Goal: Find specific page/section: Find specific page/section

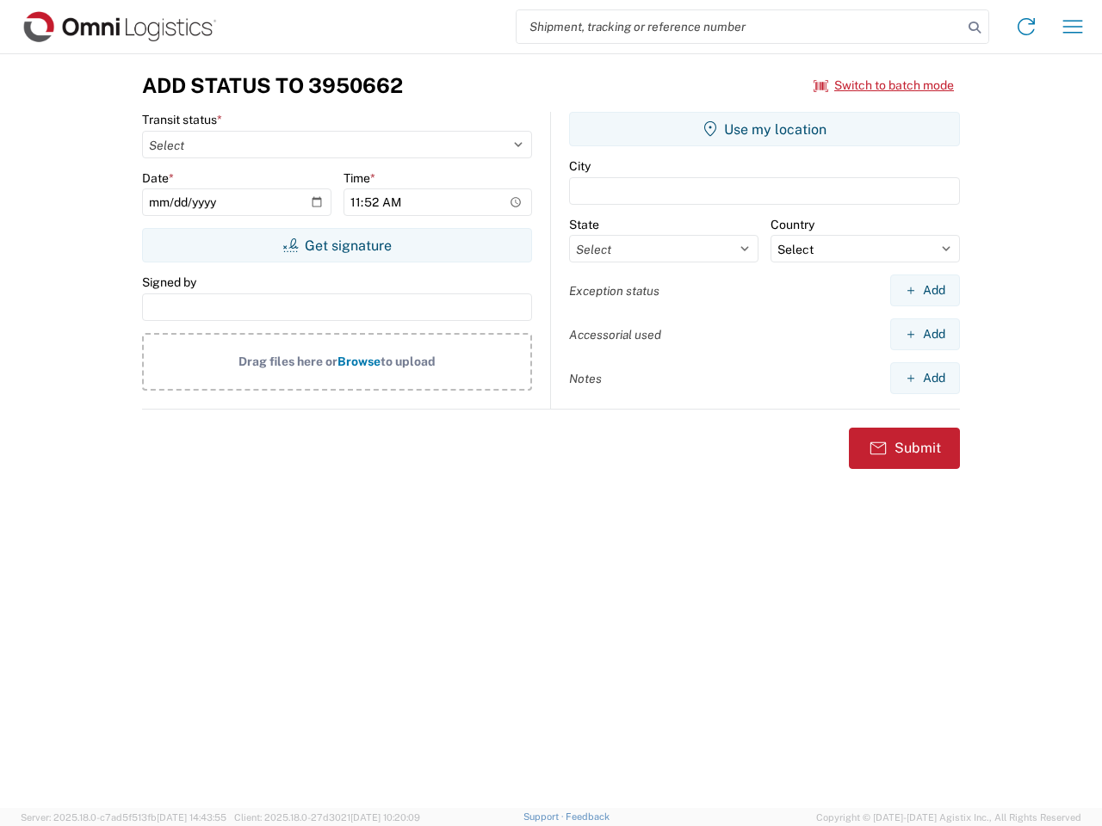
click at [739, 27] on input "search" at bounding box center [739, 26] width 446 height 33
click at [974, 28] on icon at bounding box center [974, 27] width 24 height 24
click at [1026, 27] on icon at bounding box center [1026, 27] width 28 height 28
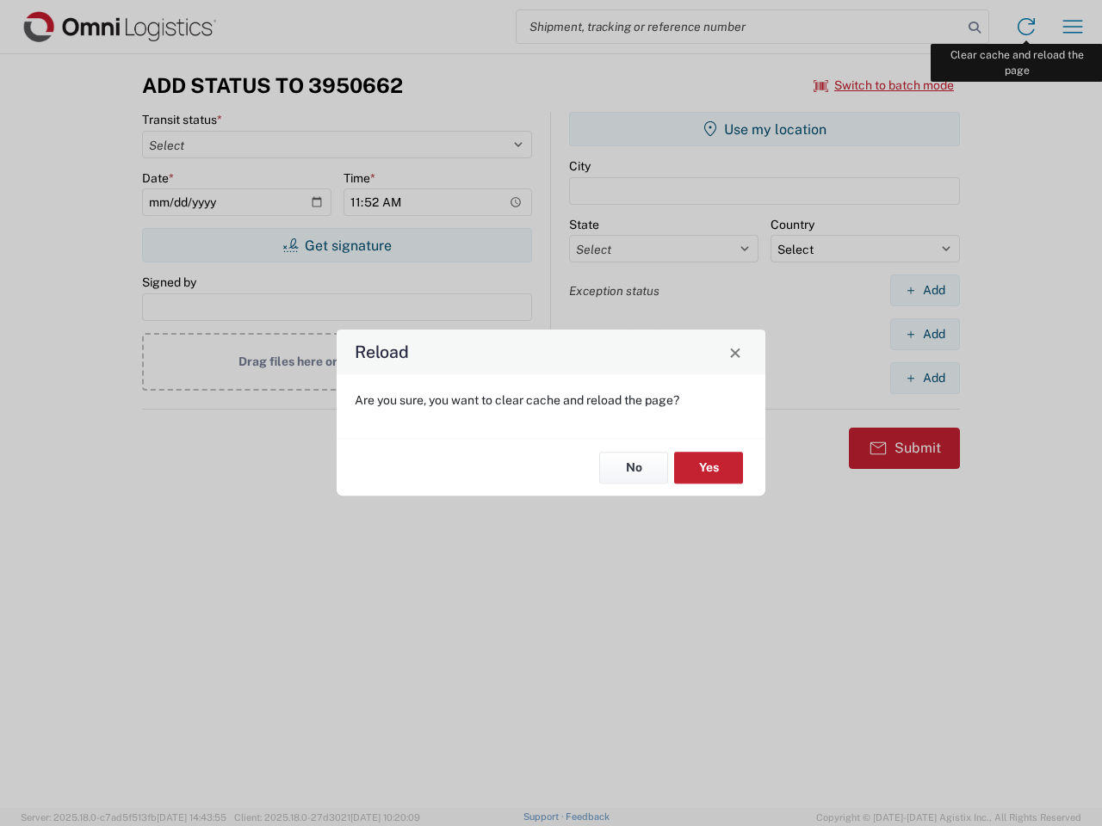
click at [1073, 27] on div "Reload Are you sure, you want to clear cache and reload the page? No Yes" at bounding box center [551, 413] width 1102 height 826
click at [884, 85] on div "Reload Are you sure, you want to clear cache and reload the page? No Yes" at bounding box center [551, 413] width 1102 height 826
click at [337, 245] on div "Reload Are you sure, you want to clear cache and reload the page? No Yes" at bounding box center [551, 413] width 1102 height 826
click at [764, 129] on div "Reload Are you sure, you want to clear cache and reload the page? No Yes" at bounding box center [551, 413] width 1102 height 826
click at [924, 290] on div "Reload Are you sure, you want to clear cache and reload the page? No Yes" at bounding box center [551, 413] width 1102 height 826
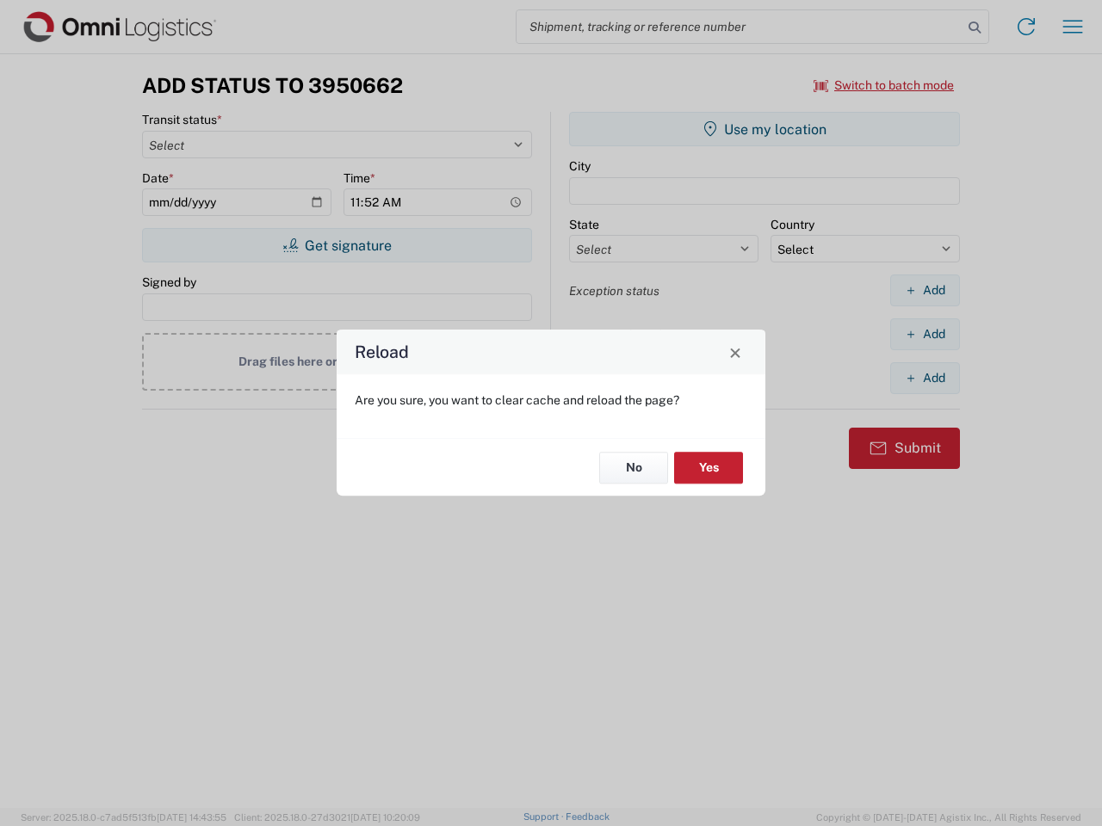
click at [924, 334] on div "Reload Are you sure, you want to clear cache and reload the page? No Yes" at bounding box center [551, 413] width 1102 height 826
click at [924, 378] on div "Reload Are you sure, you want to clear cache and reload the page? No Yes" at bounding box center [551, 413] width 1102 height 826
